Goal: Transaction & Acquisition: Purchase product/service

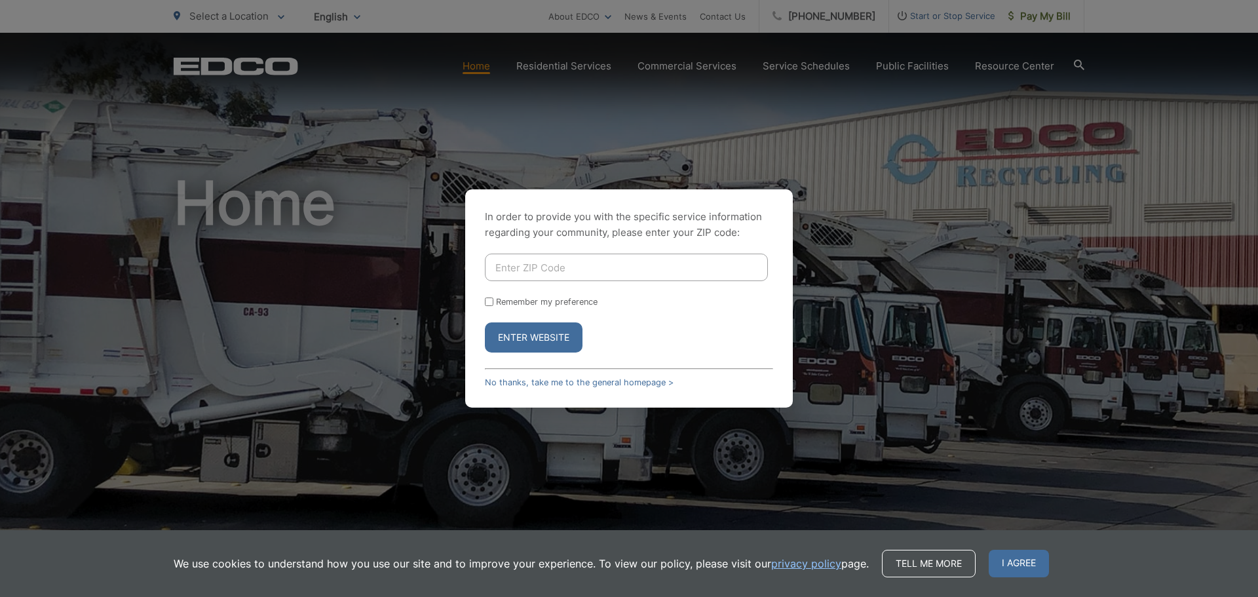
click at [545, 265] on input "Enter ZIP Code" at bounding box center [626, 268] width 283 height 28
type input "92025"
click at [492, 301] on input "Remember my preference" at bounding box center [489, 301] width 9 height 9
checkbox input "true"
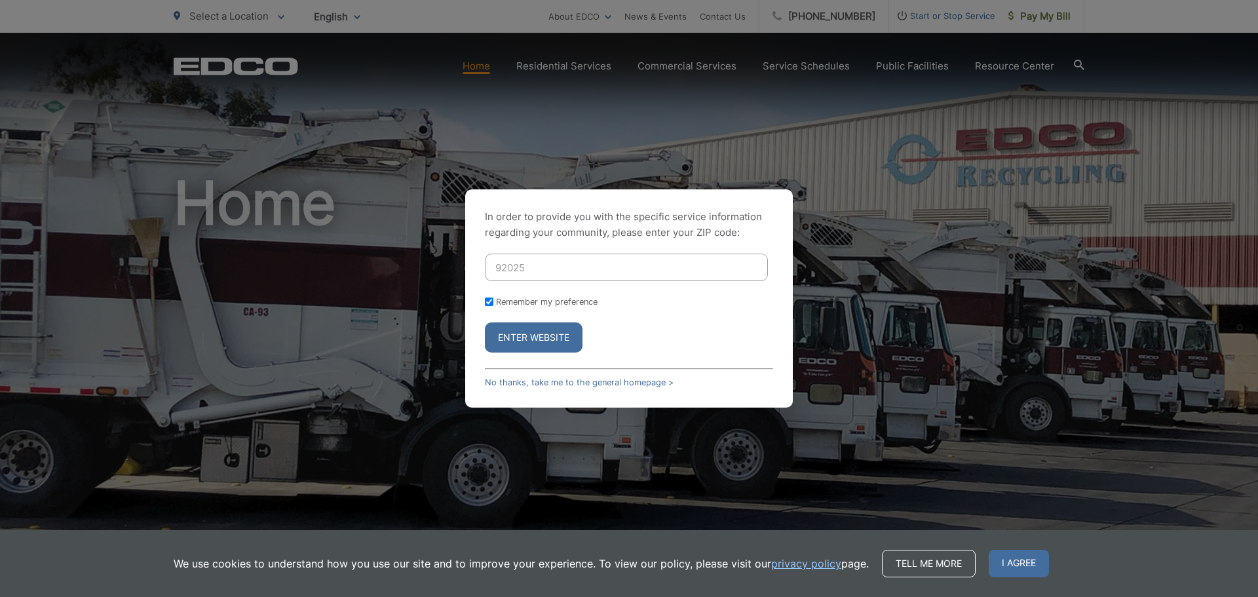
click at [548, 335] on button "Enter Website" at bounding box center [534, 337] width 98 height 30
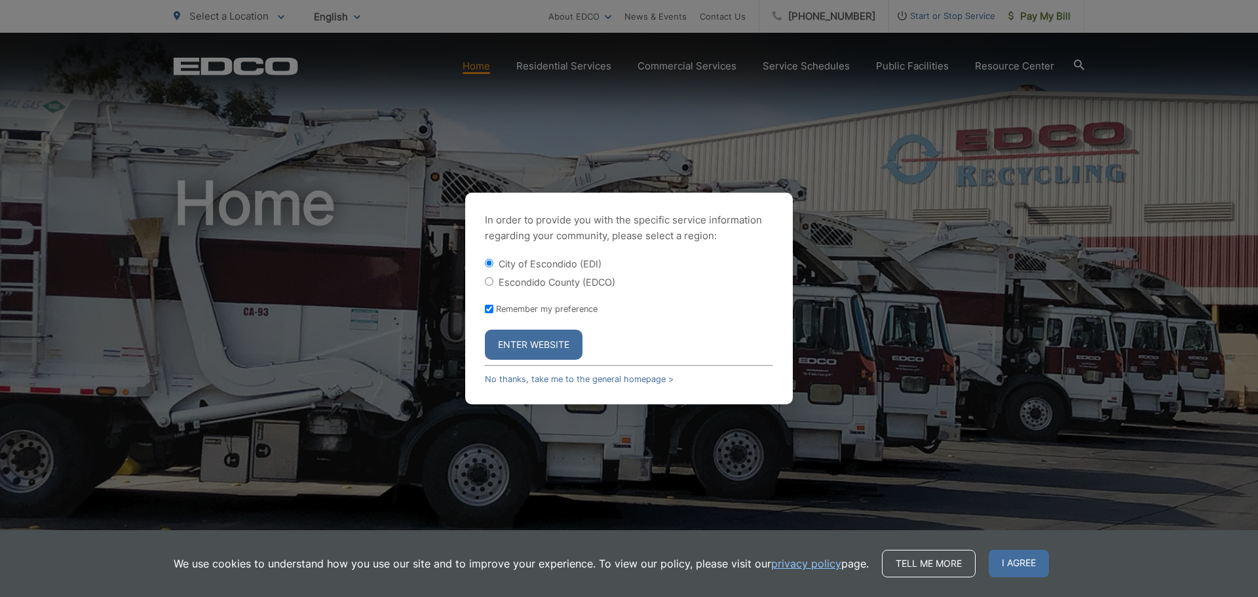
click at [522, 280] on label "Escondido County (EDCO)" at bounding box center [557, 282] width 117 height 11
click at [493, 280] on input "Escondido County (EDCO)" at bounding box center [489, 281] width 9 height 9
radio input "true"
click at [531, 344] on button "Enter Website" at bounding box center [534, 345] width 98 height 30
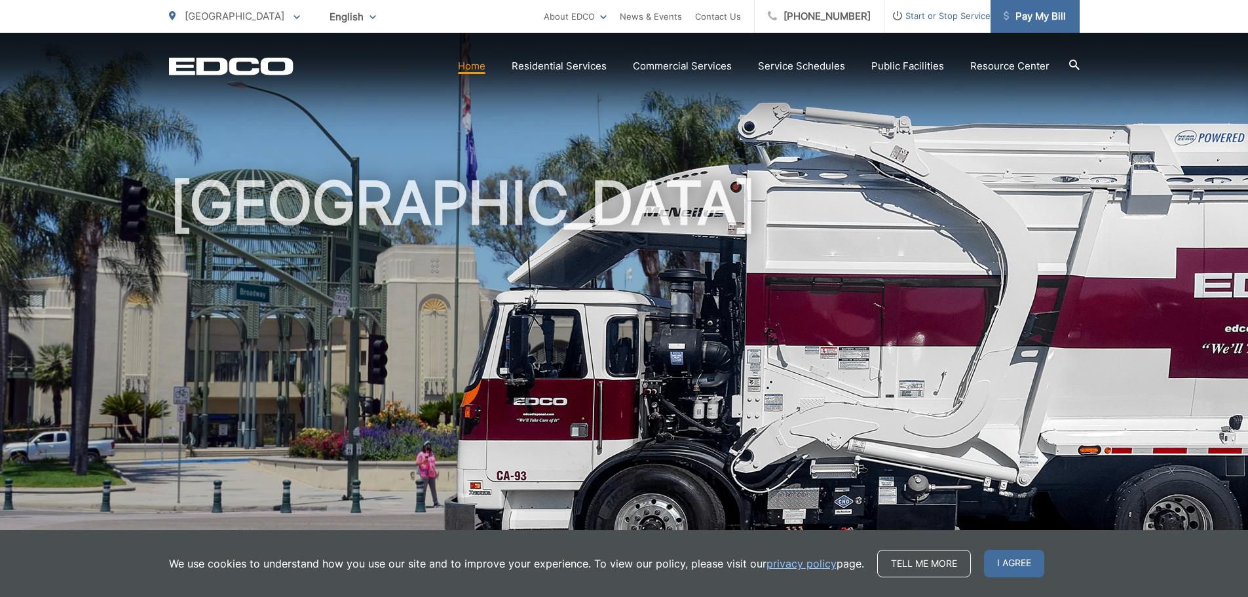
click at [1029, 16] on span "Pay My Bill" at bounding box center [1035, 17] width 62 height 16
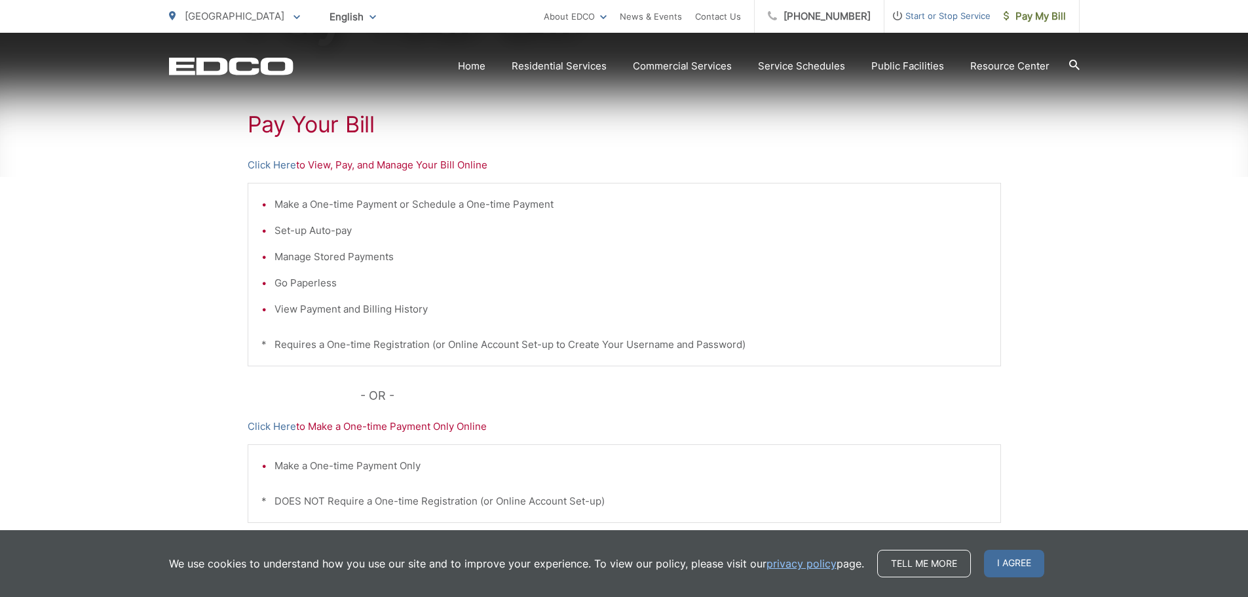
scroll to position [262, 0]
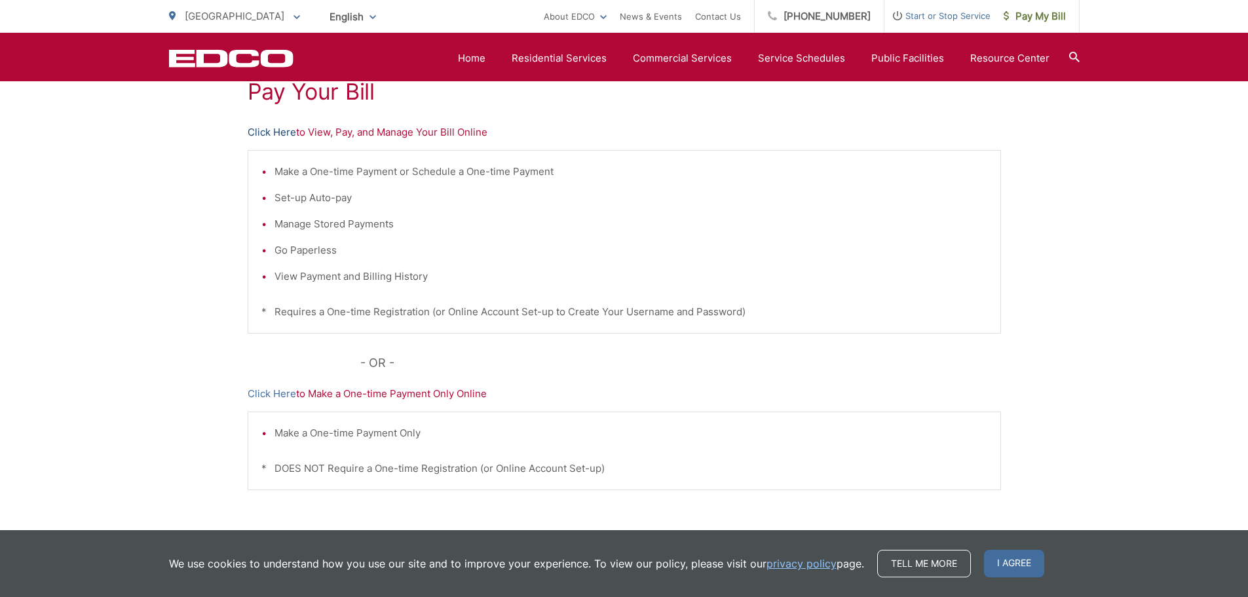
click at [273, 133] on link "Click Here" at bounding box center [272, 132] width 48 height 16
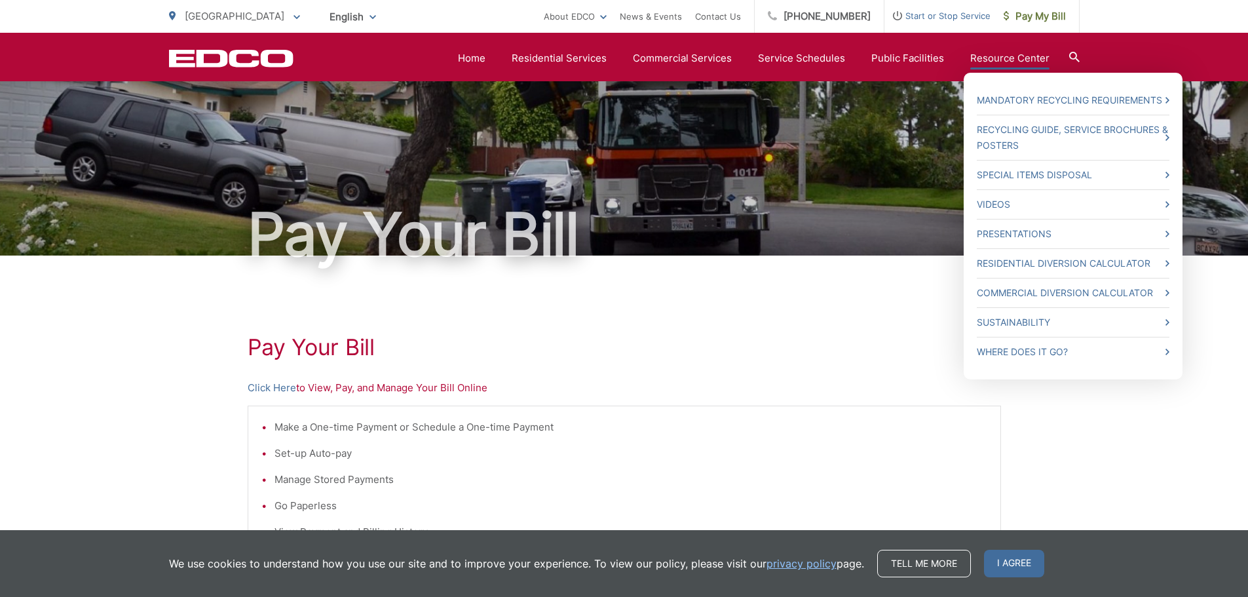
scroll to position [0, 0]
